Goal: Transaction & Acquisition: Purchase product/service

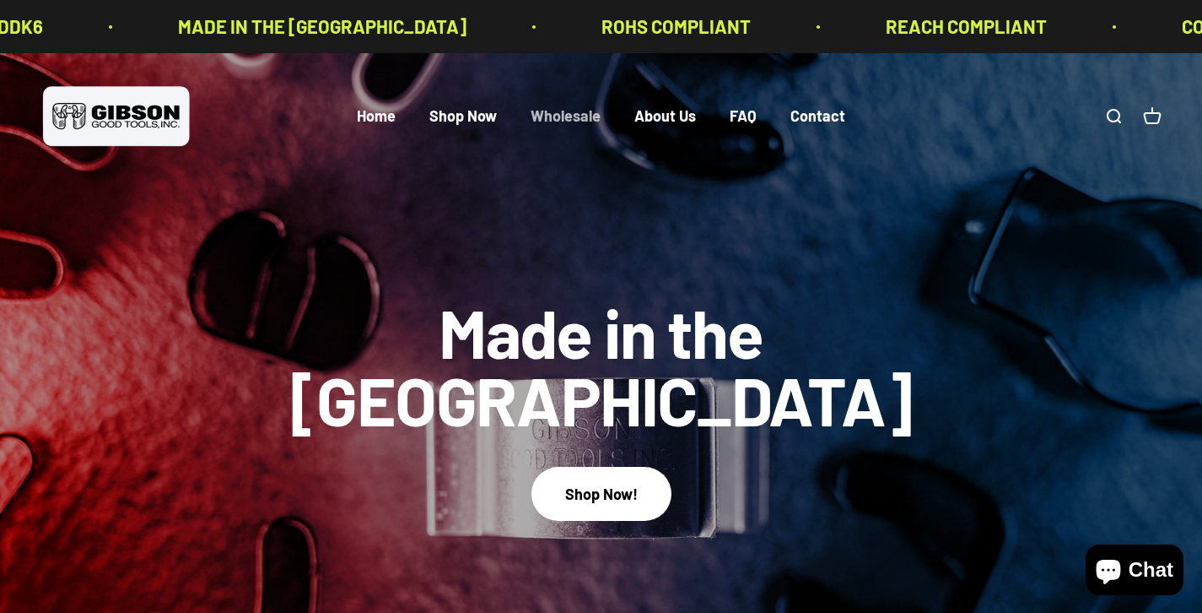
click at [576, 118] on link "Wholesale" at bounding box center [566, 116] width 70 height 19
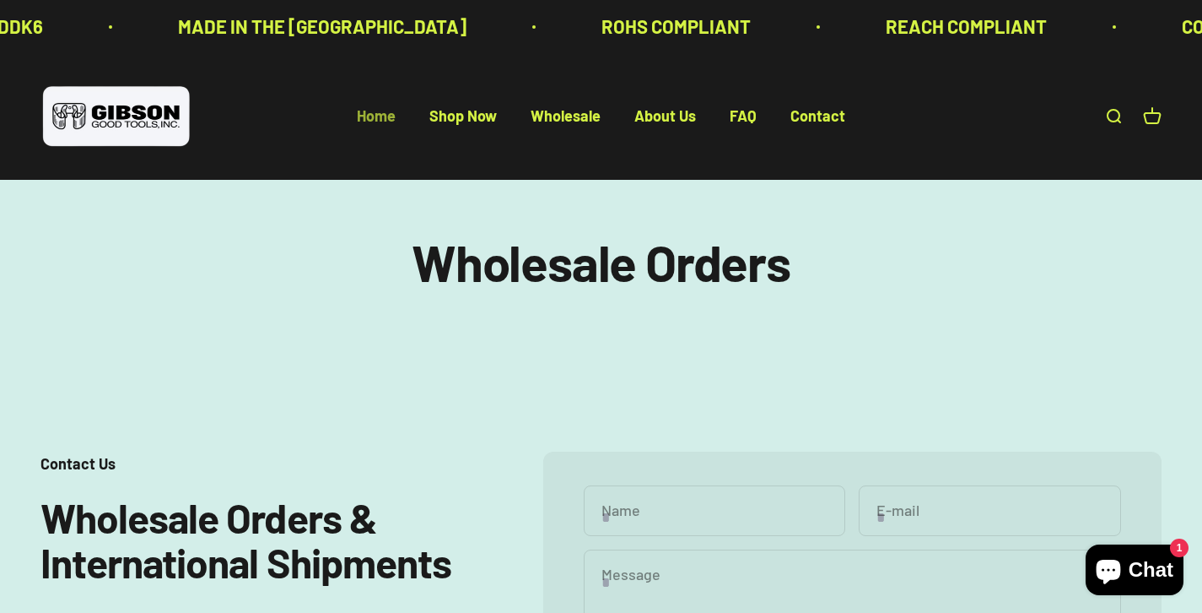
click at [369, 113] on link "Home" at bounding box center [376, 116] width 39 height 19
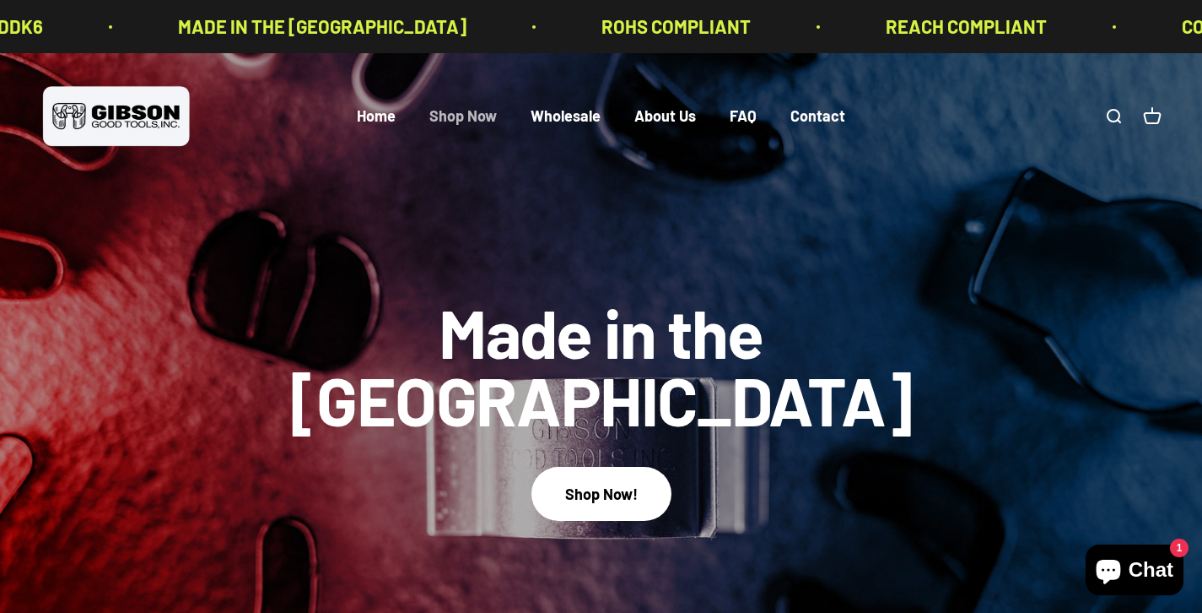
click at [450, 117] on link "Shop Now" at bounding box center [464, 116] width 68 height 19
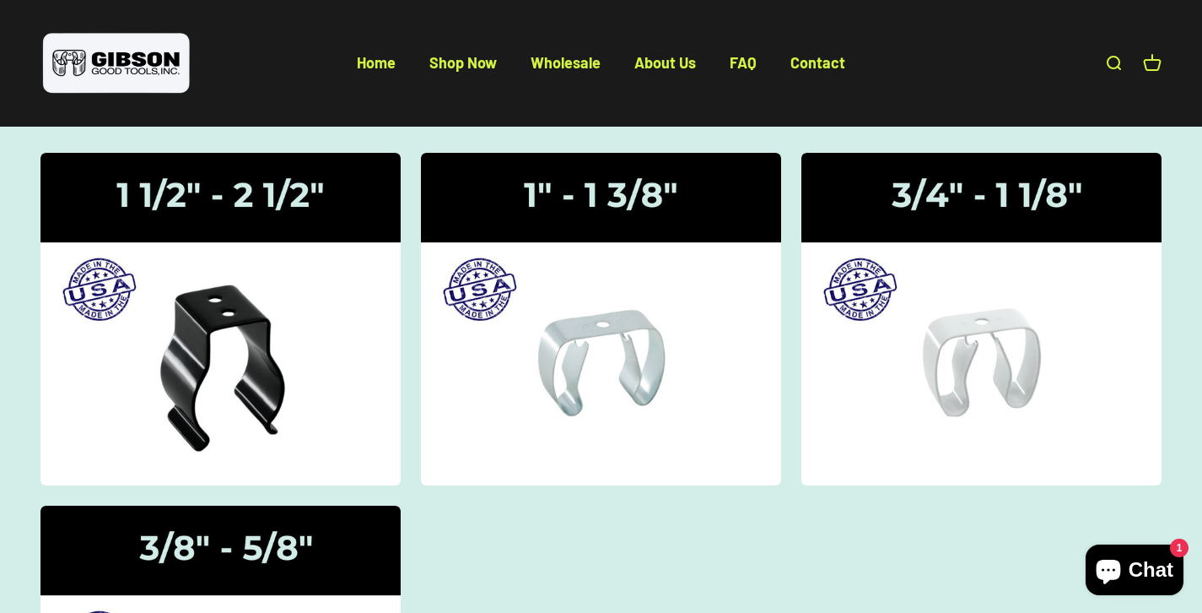
scroll to position [176, 0]
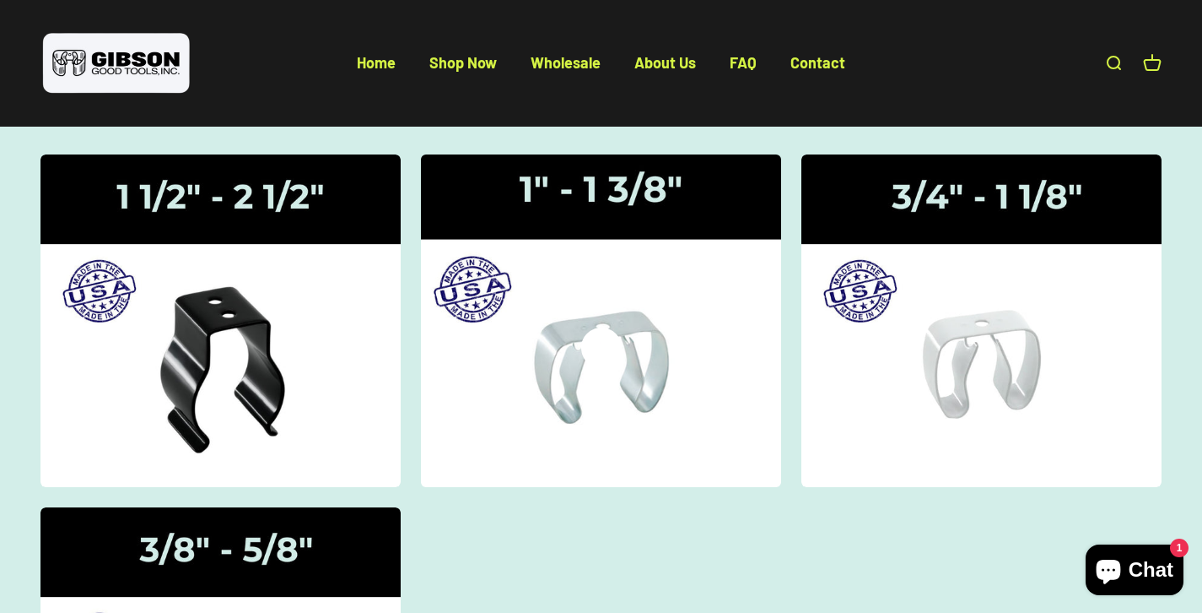
click at [629, 341] on img at bounding box center [601, 320] width 382 height 353
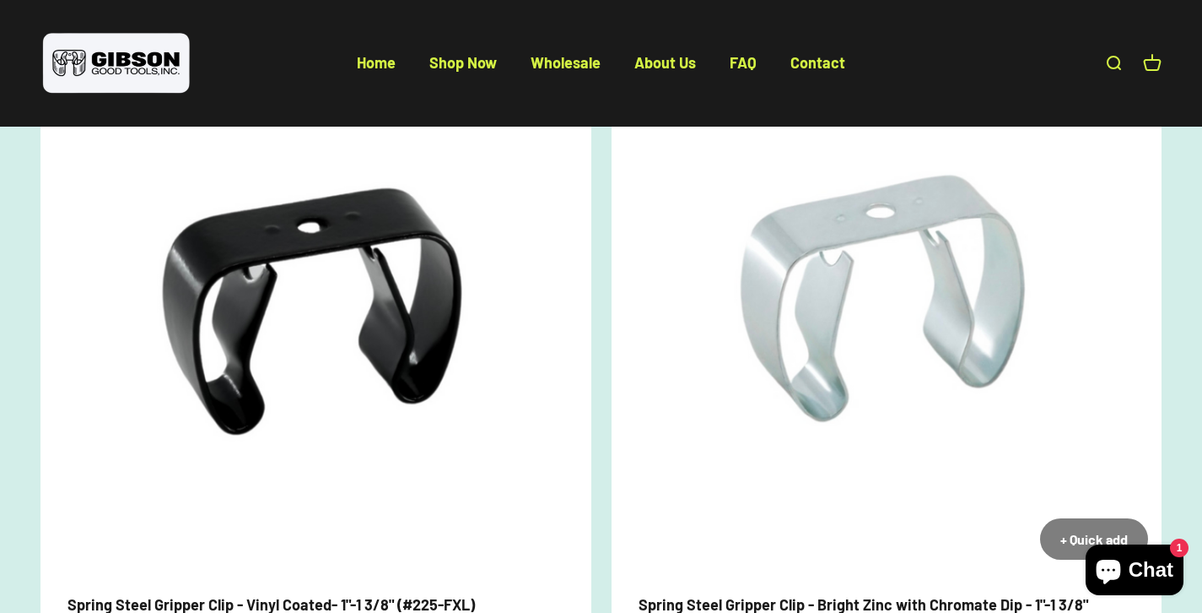
scroll to position [194, 0]
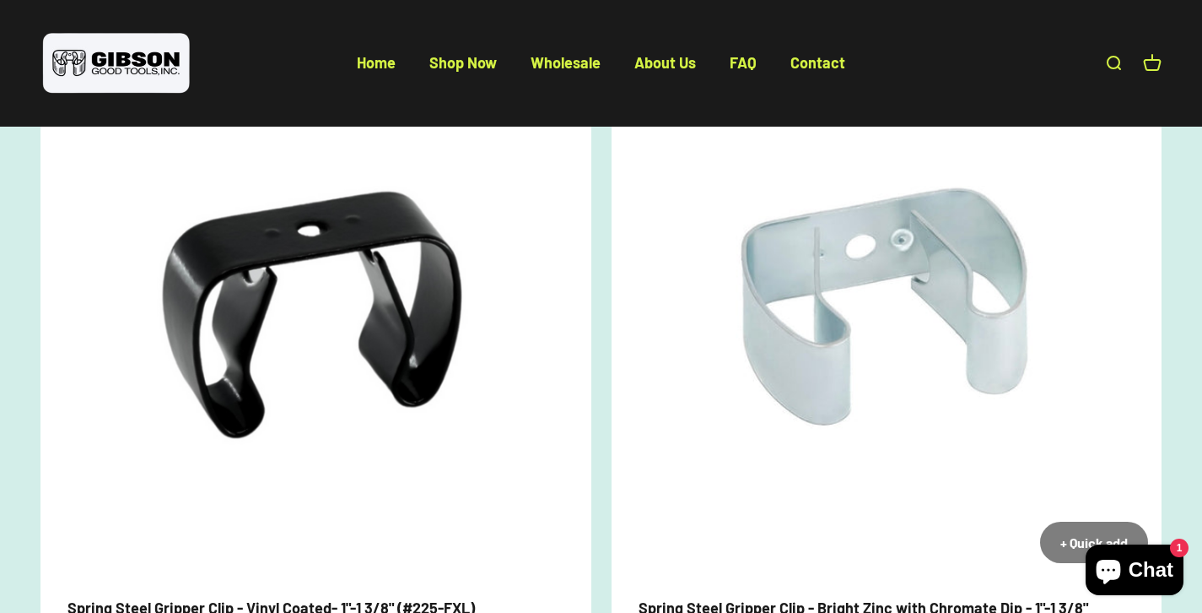
click at [885, 256] on img at bounding box center [887, 301] width 551 height 551
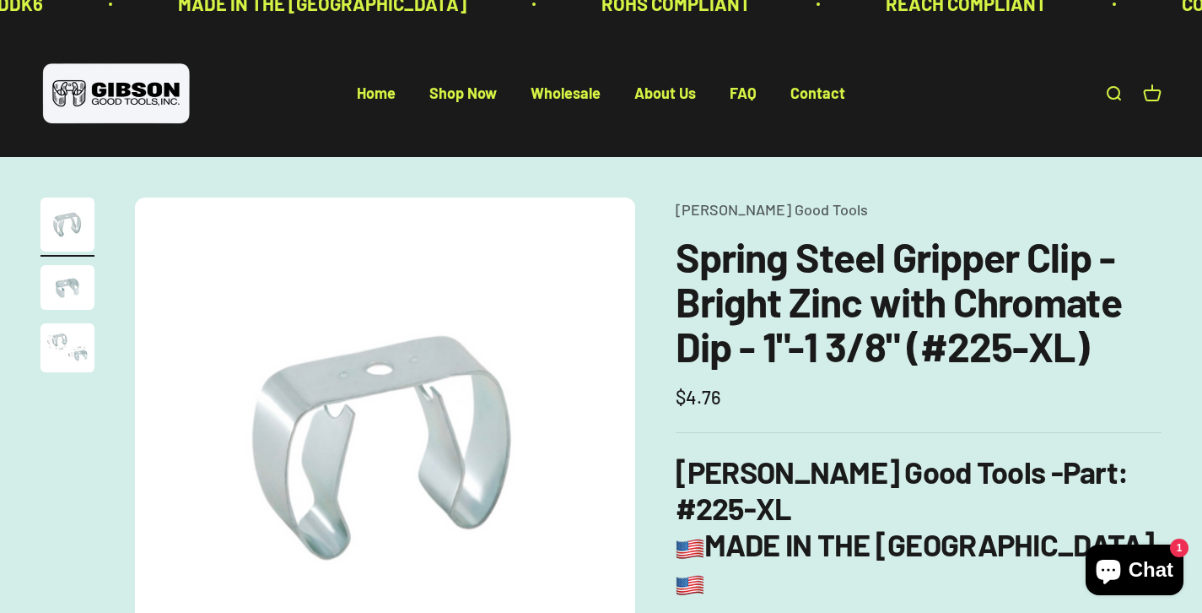
scroll to position [24, 0]
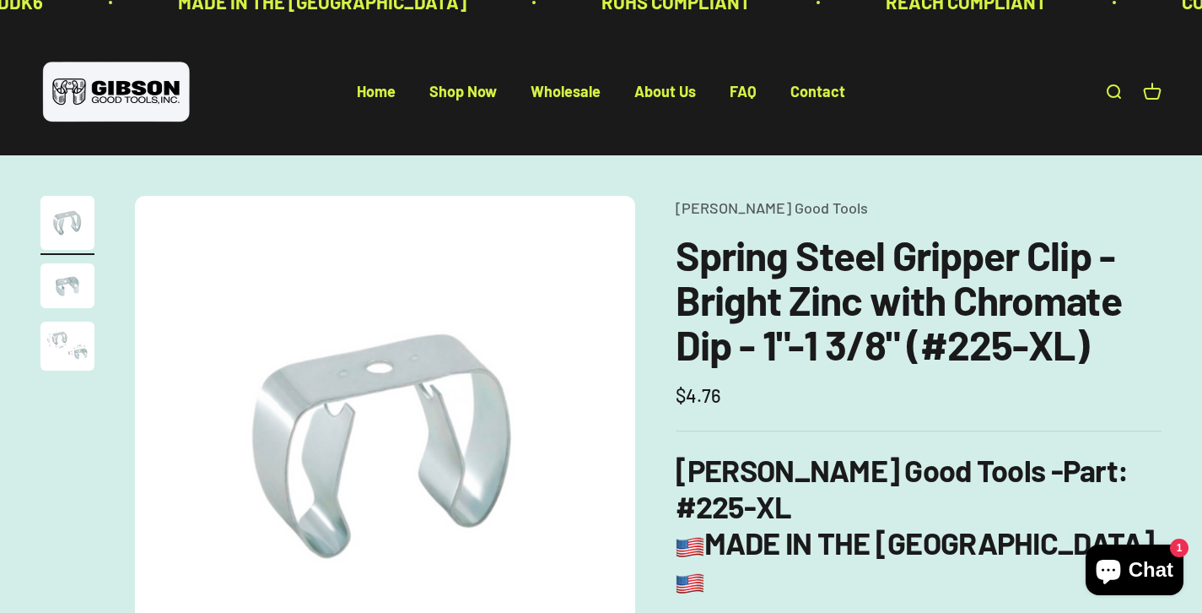
click at [78, 284] on img "Go to item 2" at bounding box center [68, 285] width 54 height 45
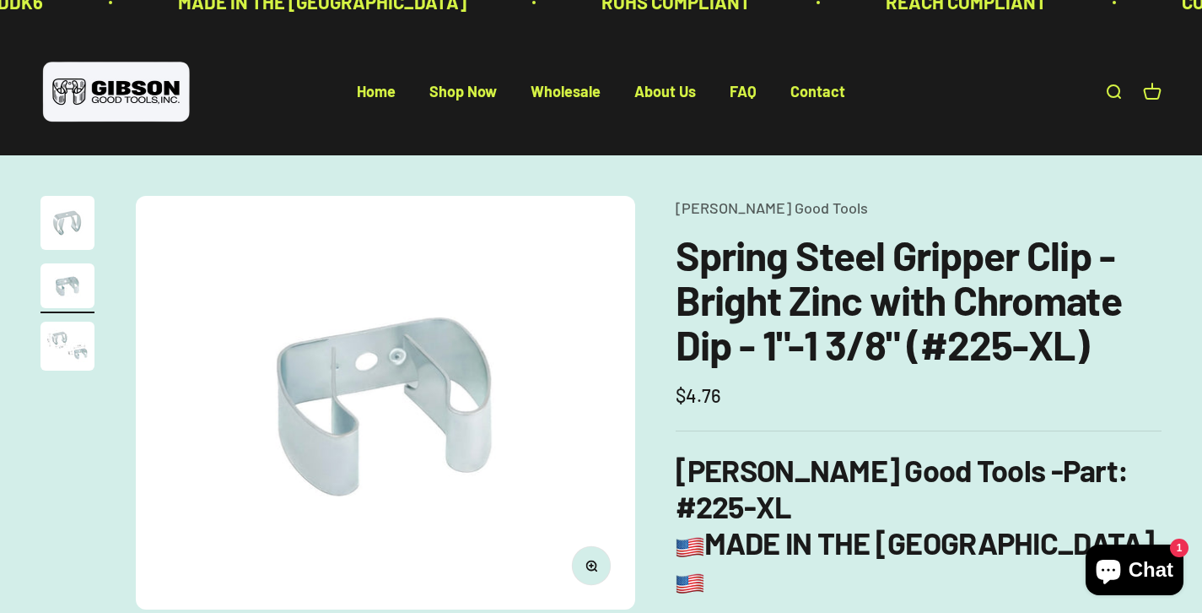
click at [77, 339] on img "Go to item 3" at bounding box center [68, 346] width 54 height 49
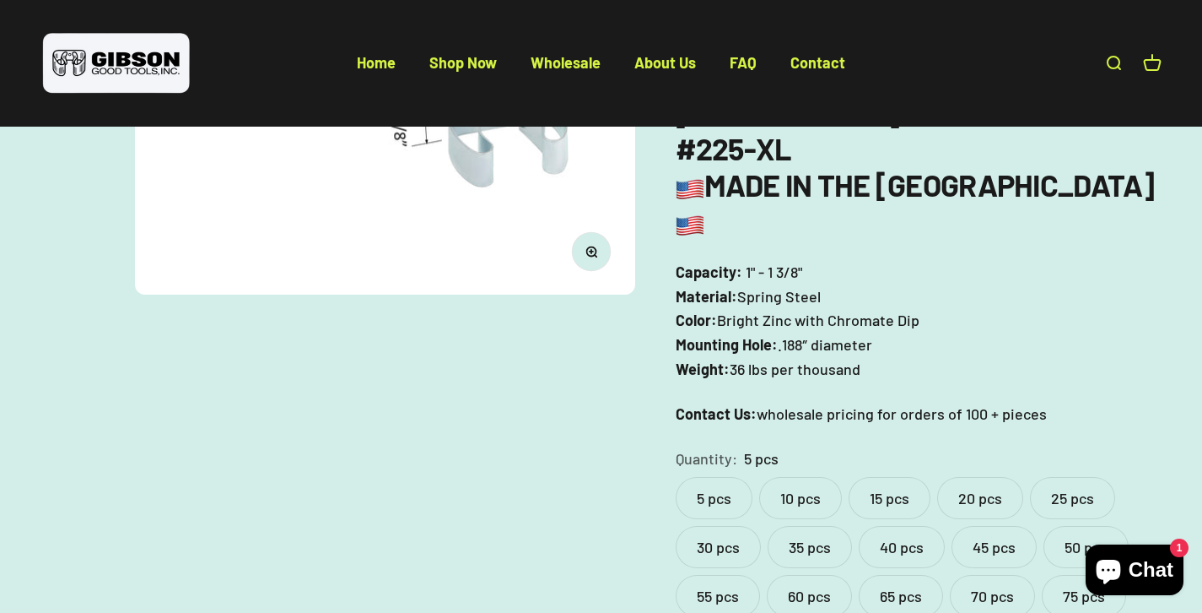
scroll to position [380, 0]
